Goal: Information Seeking & Learning: Learn about a topic

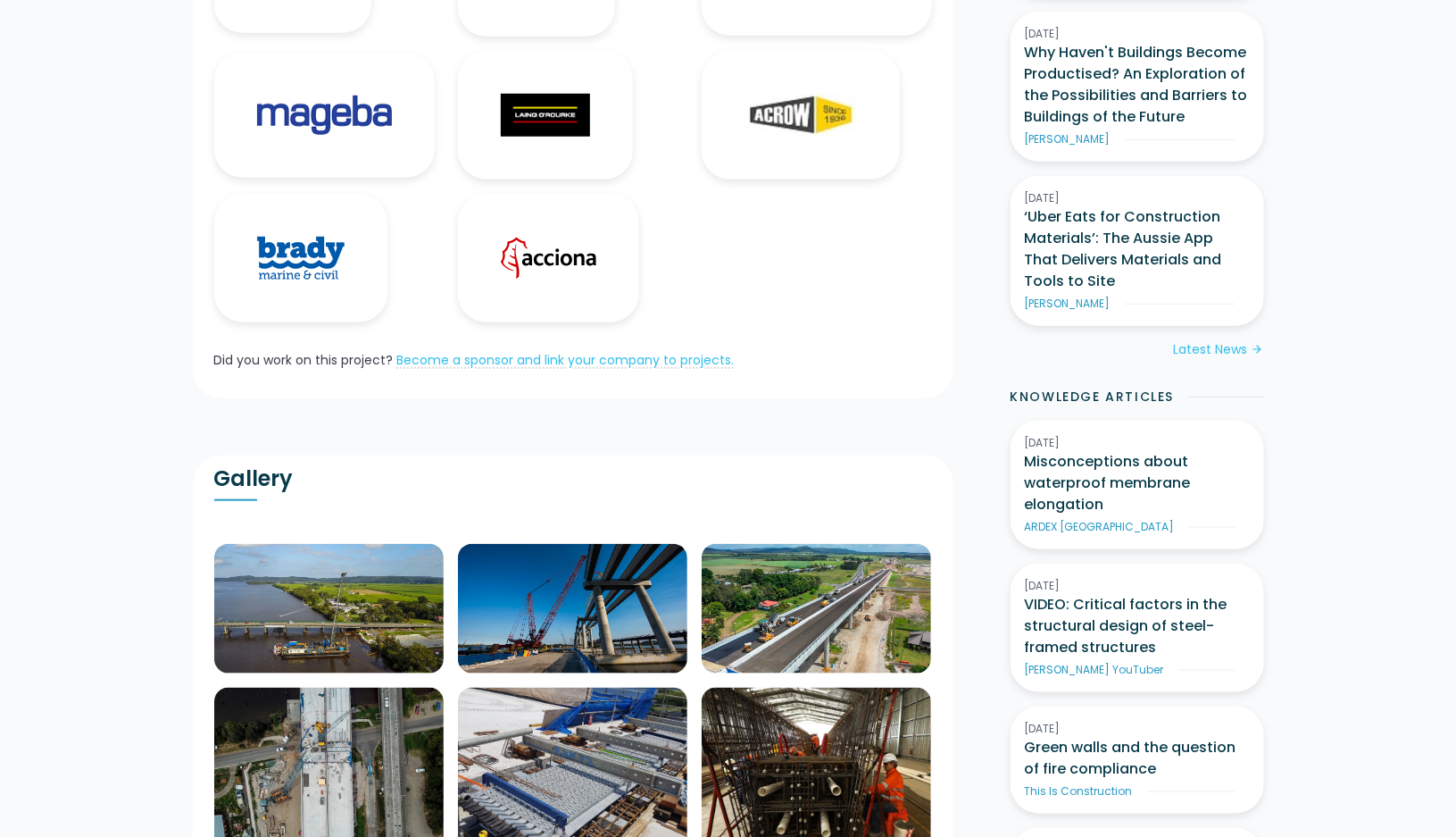
scroll to position [804, 0]
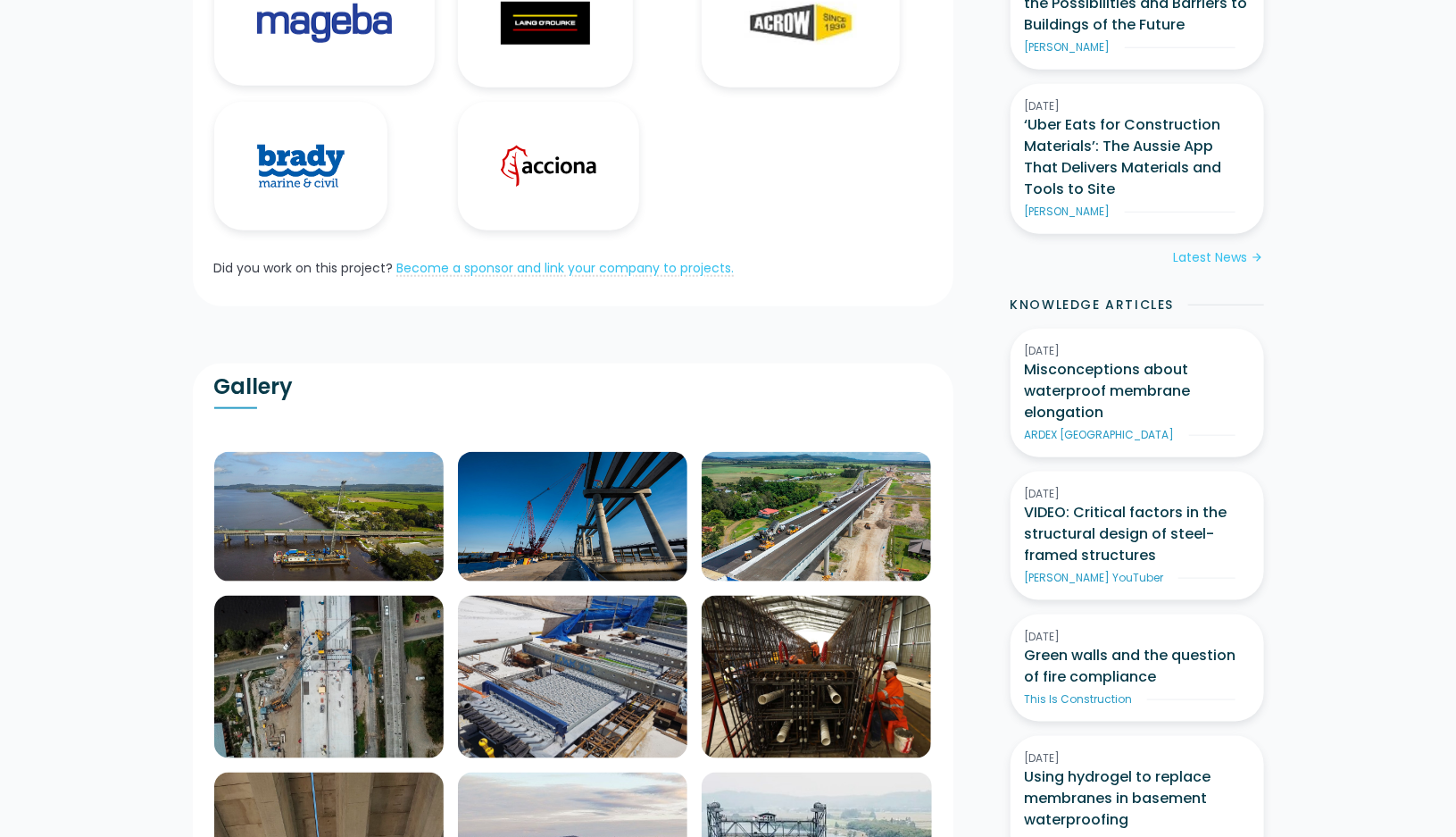
click at [444, 452] on img at bounding box center [329, 517] width 230 height 130
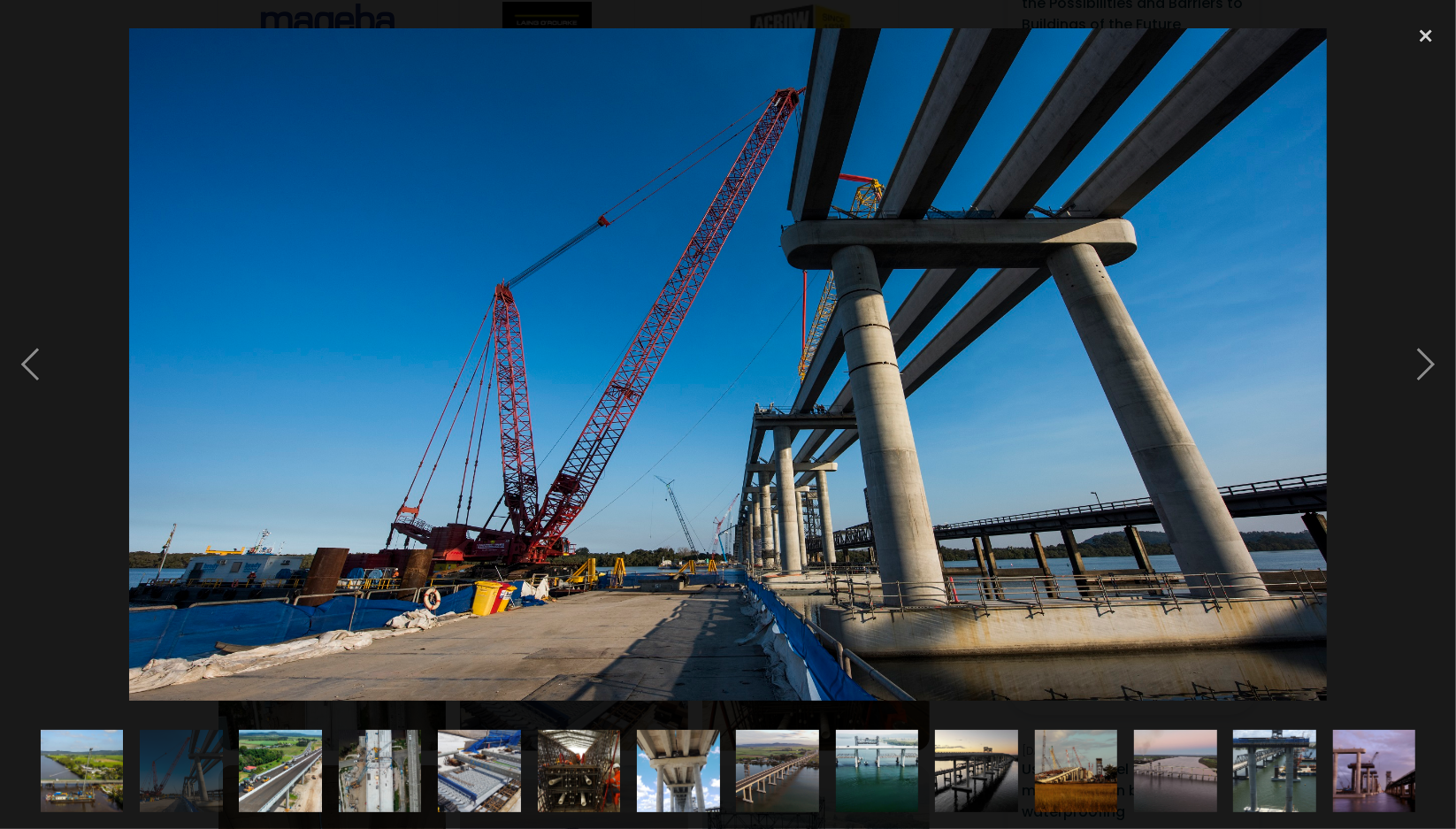
click at [86, 259] on div at bounding box center [728, 364] width 1456 height 696
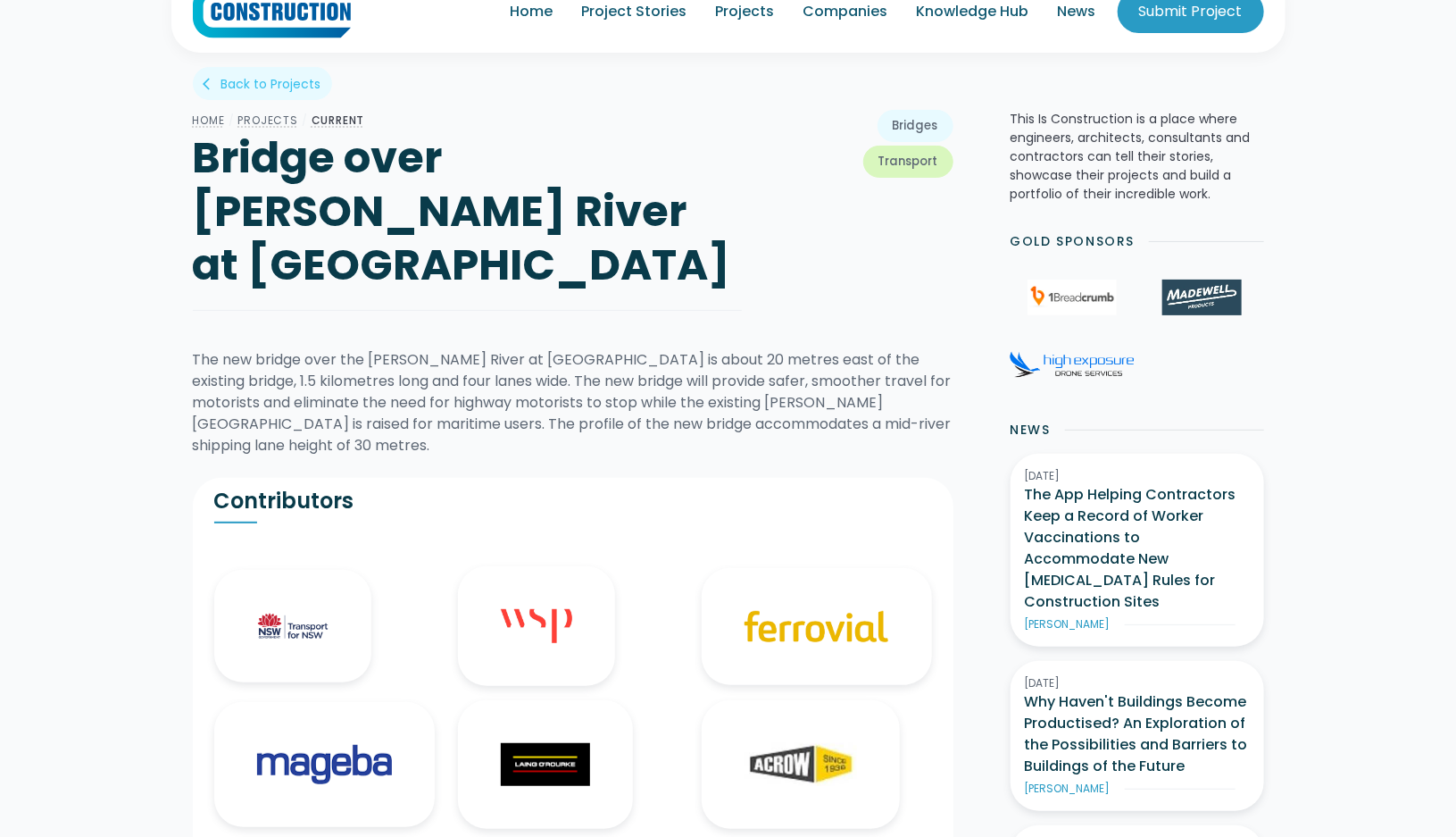
scroll to position [0, 0]
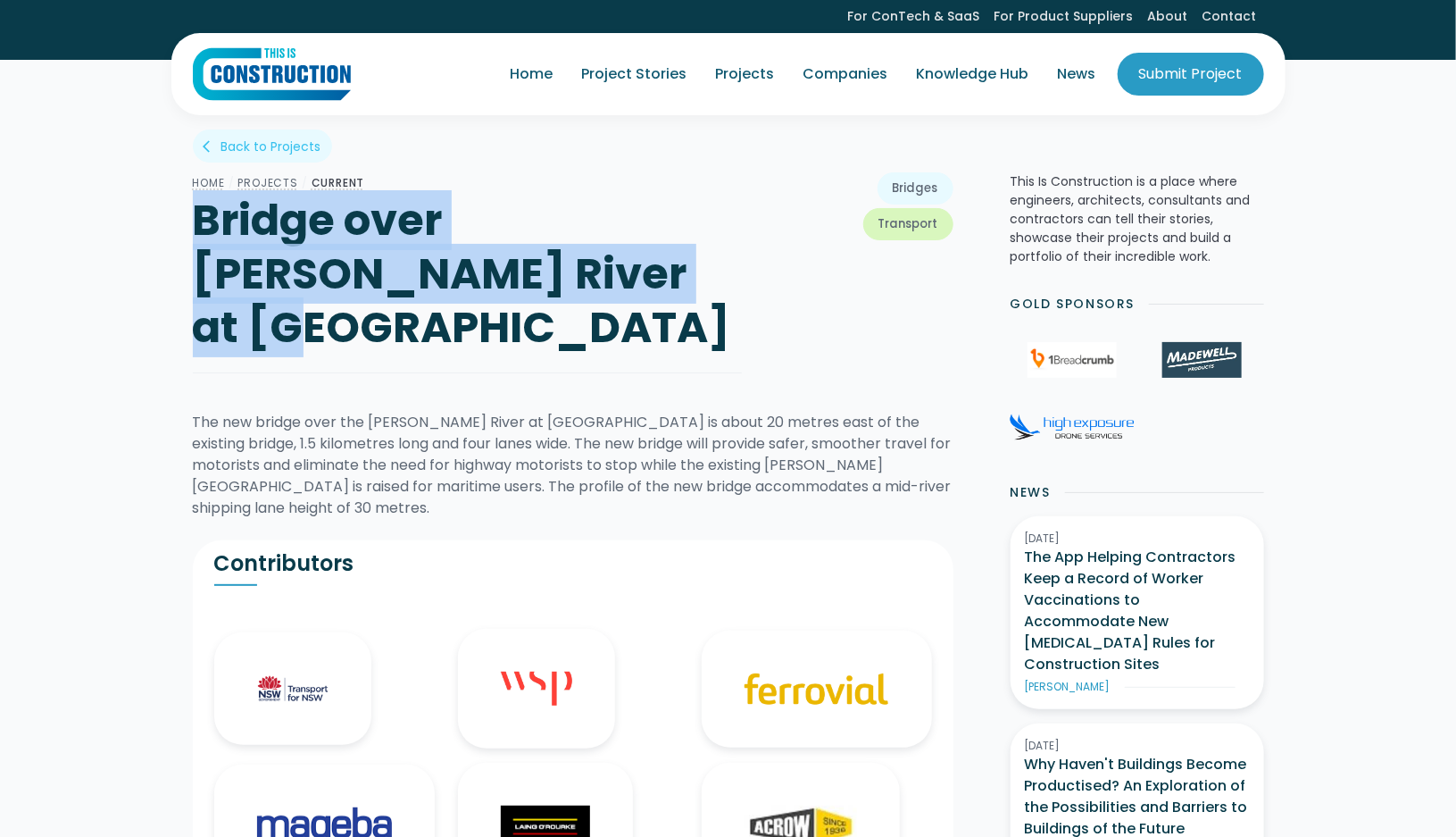
drag, startPoint x: 197, startPoint y: 219, endPoint x: 568, endPoint y: 272, distance: 374.8
click at [568, 272] on h1 "Bridge over [PERSON_NAME] River at [GEOGRAPHIC_DATA]" at bounding box center [467, 274] width 549 height 161
copy h1 "Bridge over [PERSON_NAME] River at [GEOGRAPHIC_DATA]"
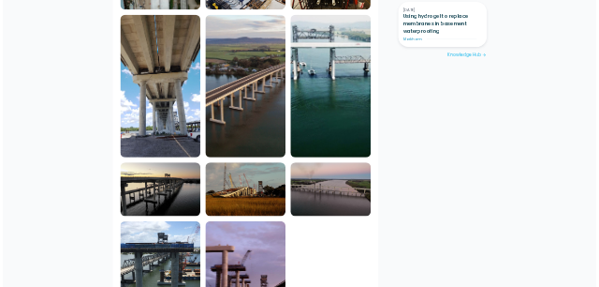
scroll to position [1592, 0]
